Goal: Transaction & Acquisition: Purchase product/service

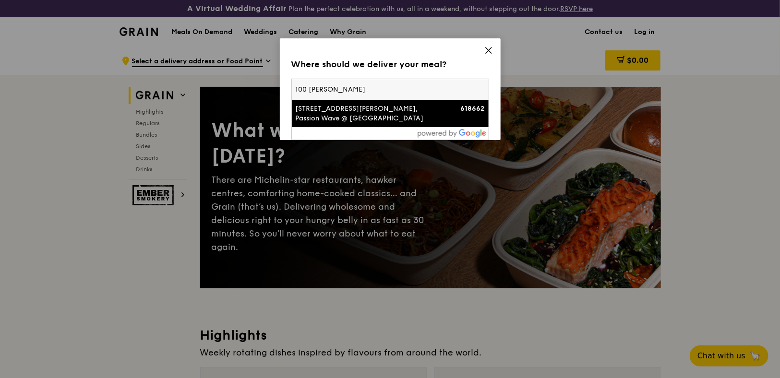
type input "100 [PERSON_NAME]"
click at [394, 117] on div "[STREET_ADDRESS][PERSON_NAME], Passion Wave @ [GEOGRAPHIC_DATA]" at bounding box center [367, 113] width 142 height 19
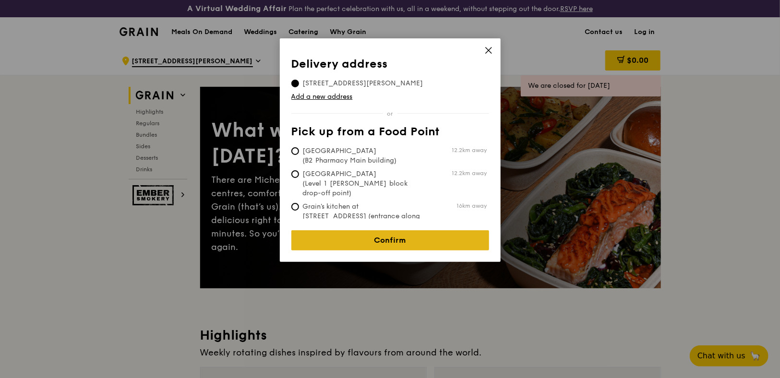
click at [399, 234] on link "Confirm" at bounding box center [390, 240] width 198 height 20
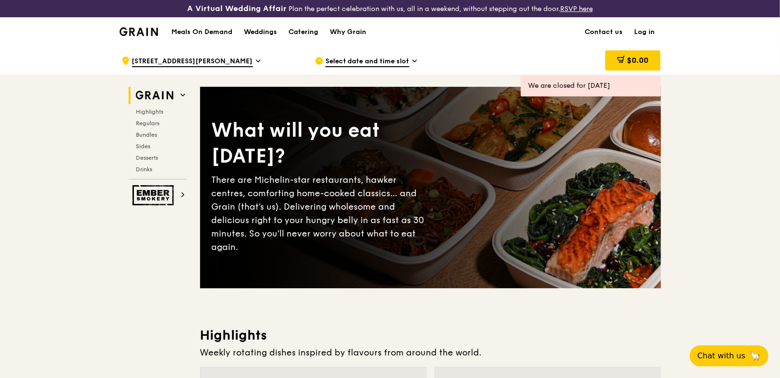
click at [407, 61] on span "Select date and time slot" at bounding box center [368, 62] width 84 height 11
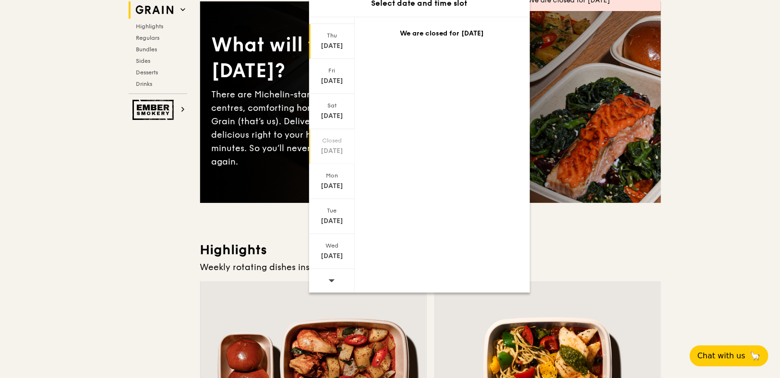
scroll to position [192, 0]
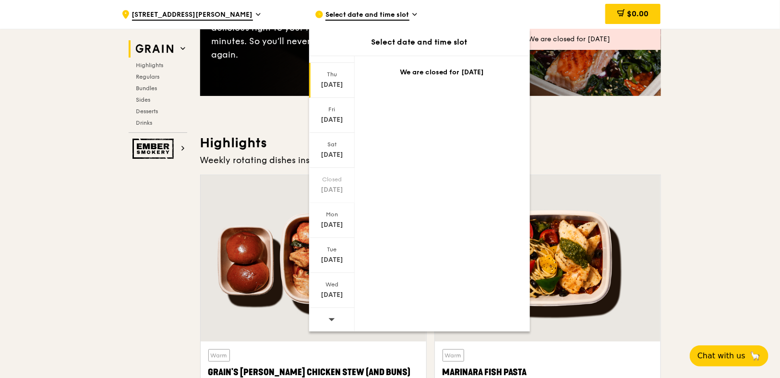
click at [332, 322] on icon at bounding box center [331, 319] width 7 height 7
click at [339, 142] on div "Sat" at bounding box center [332, 145] width 43 height 8
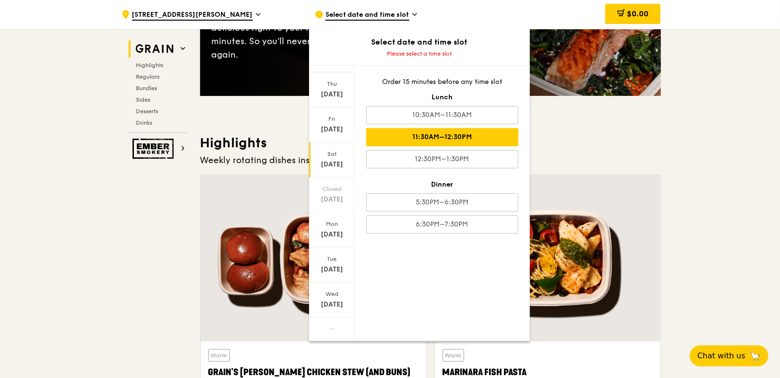
click at [437, 137] on div "11:30AM–12:30PM" at bounding box center [442, 137] width 152 height 18
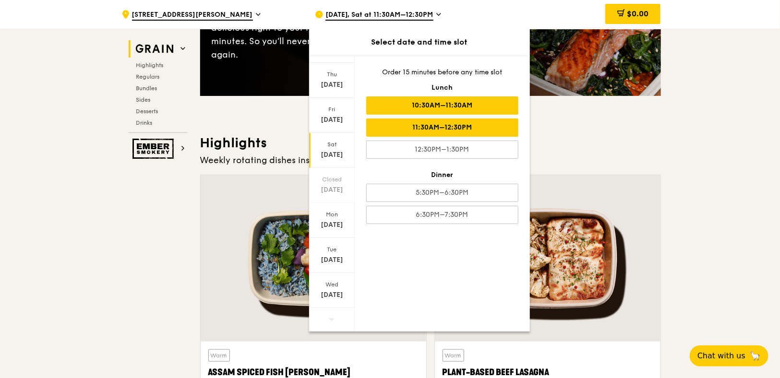
click at [467, 111] on div "10:30AM–11:30AM" at bounding box center [442, 106] width 152 height 18
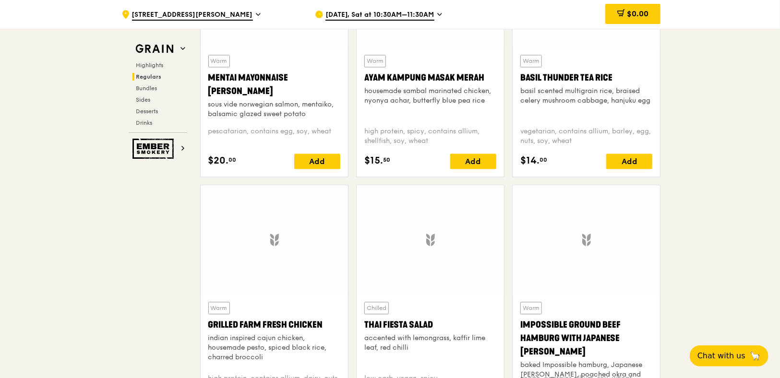
scroll to position [960, 0]
